Goal: Browse casually: Explore the website without a specific task or goal

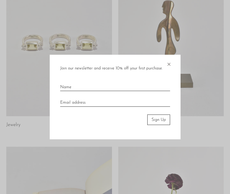
scroll to position [51, 0]
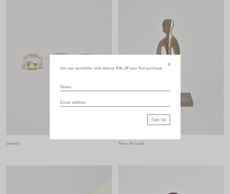
click at [121, 143] on link "New Arrivals" at bounding box center [131, 144] width 26 height 5
click at [14, 143] on link "Jewelry" at bounding box center [13, 144] width 14 height 5
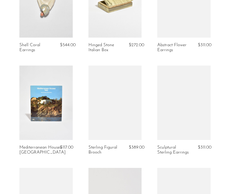
scroll to position [587, 0]
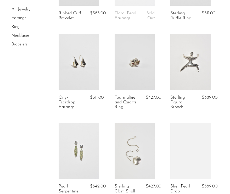
scroll to position [274, 0]
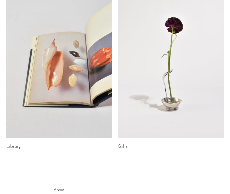
scroll to position [238, 0]
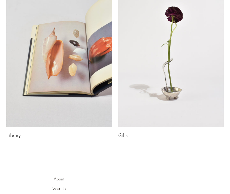
click at [124, 134] on link "Gifts" at bounding box center [122, 136] width 9 height 5
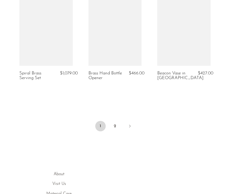
scroll to position [1221, 0]
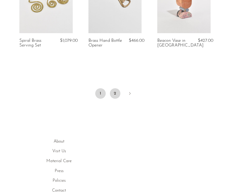
click at [115, 95] on link "2" at bounding box center [115, 93] width 10 height 10
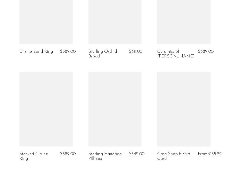
scroll to position [975, 0]
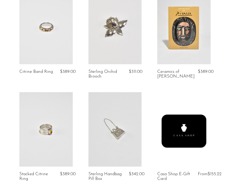
click at [46, 47] on link at bounding box center [45, 27] width 53 height 75
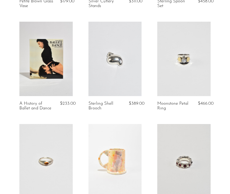
scroll to position [0, 0]
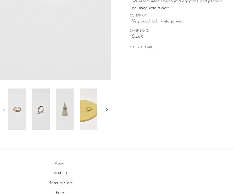
scroll to position [144, 0]
